Goal: Navigation & Orientation: Find specific page/section

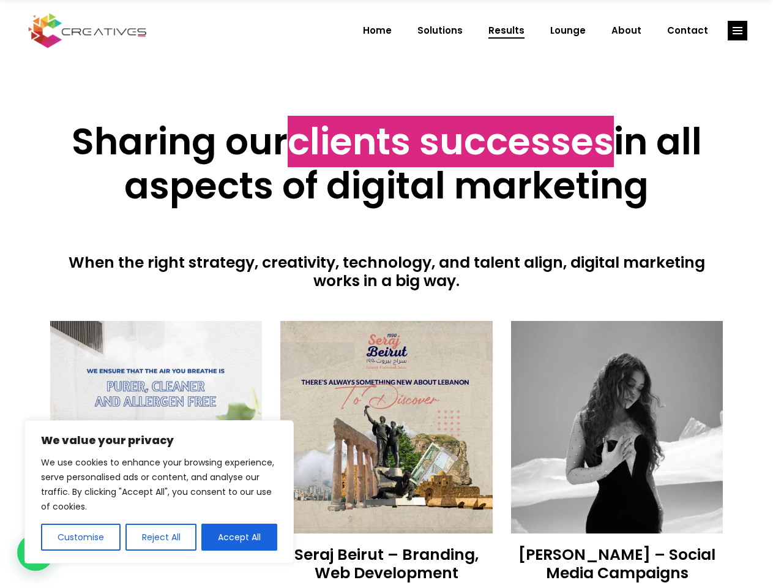
click at [386, 294] on div at bounding box center [387, 305] width 674 height 31
click at [80, 537] on button "Customise" at bounding box center [81, 537] width 80 height 27
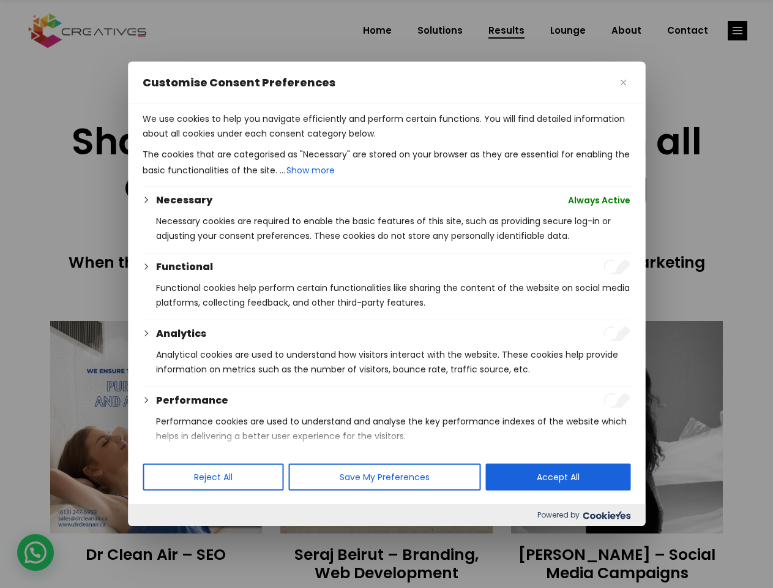
click at [160, 537] on div at bounding box center [386, 294] width 773 height 588
click at [239, 408] on div "Performance" at bounding box center [393, 400] width 475 height 15
click at [738, 31] on div at bounding box center [386, 294] width 773 height 588
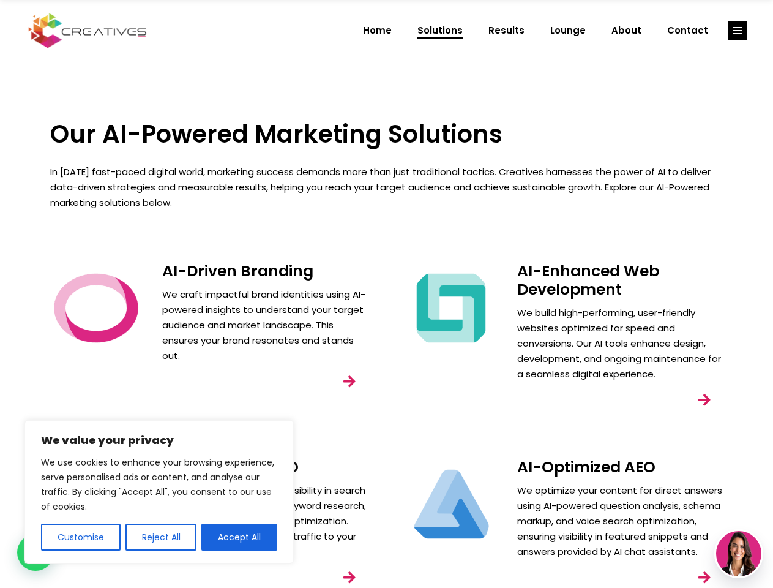
click at [387, 294] on div "AI-Enhanced Web Development We build high-performing, user-friendly websites op…" at bounding box center [564, 351] width 355 height 196
click at [80, 537] on button "Customise" at bounding box center [81, 537] width 80 height 27
click at [0, 0] on div at bounding box center [0, 0] width 0 height 0
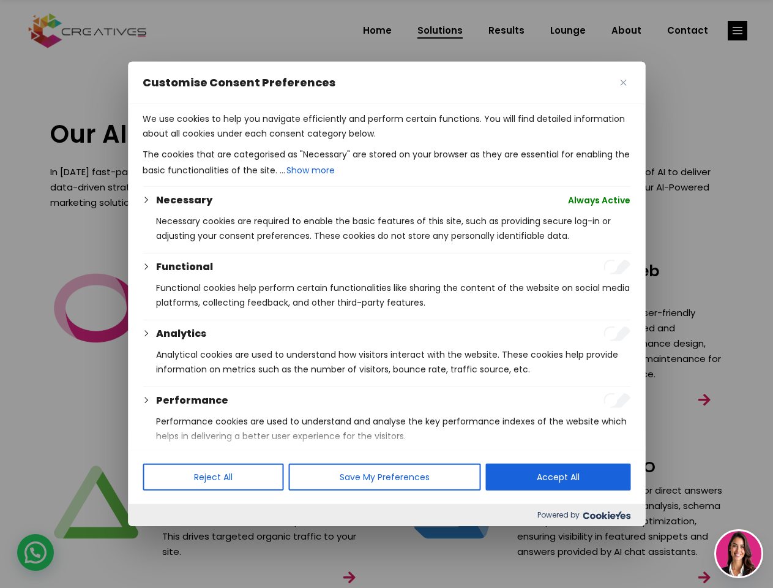
click at [239, 141] on p "We use cookies to help you navigate efficiently and perform certain functions. …" at bounding box center [387, 125] width 488 height 29
click at [738, 31] on div at bounding box center [386, 294] width 773 height 588
click at [739, 554] on img at bounding box center [739, 553] width 45 height 45
